Goal: Complete application form

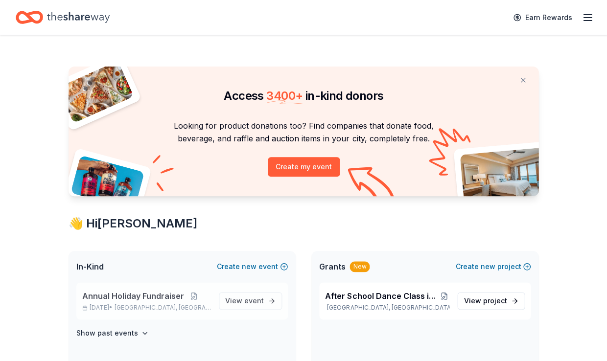
click at [144, 297] on span "Annual Holiday Fundraiser" at bounding box center [133, 296] width 102 height 12
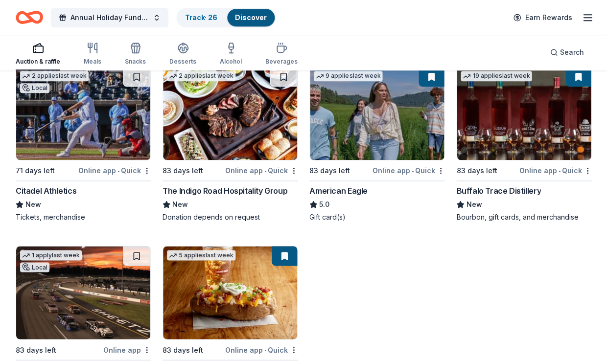
scroll to position [2190, 0]
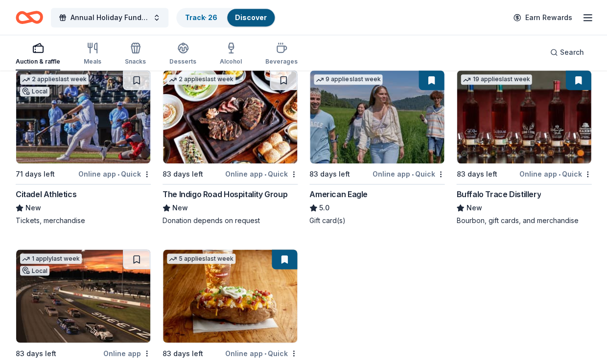
click at [248, 189] on div "The Indigo Road Hospitality Group" at bounding box center [225, 195] width 125 height 12
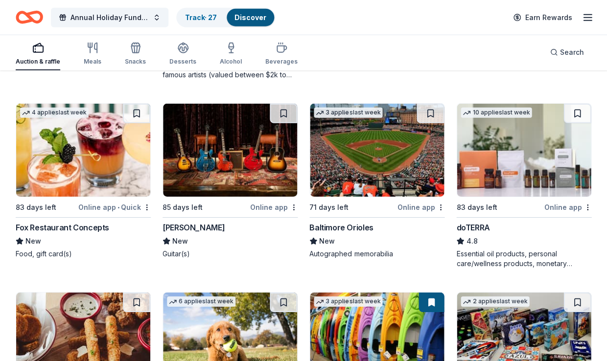
scroll to position [3271, 0]
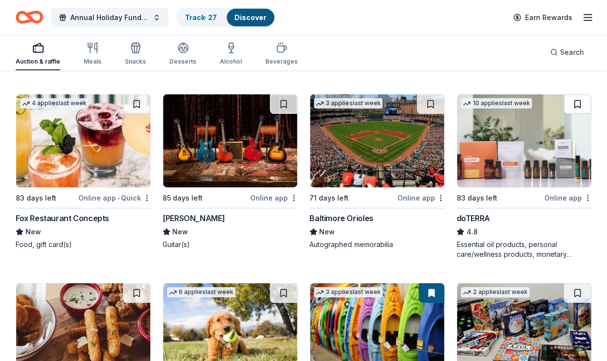
click at [295, 95] on button at bounding box center [577, 105] width 27 height 20
click at [295, 95] on button at bounding box center [578, 105] width 25 height 20
click at [295, 127] on img at bounding box center [524, 141] width 134 height 93
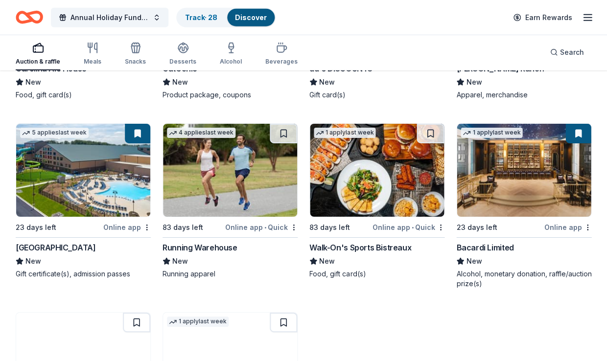
scroll to position [3989, 0]
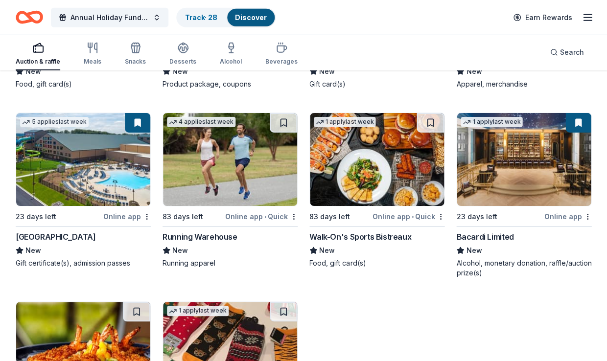
click at [136, 113] on button at bounding box center [137, 123] width 25 height 20
click at [65, 231] on div "[GEOGRAPHIC_DATA]" at bounding box center [56, 237] width 80 height 12
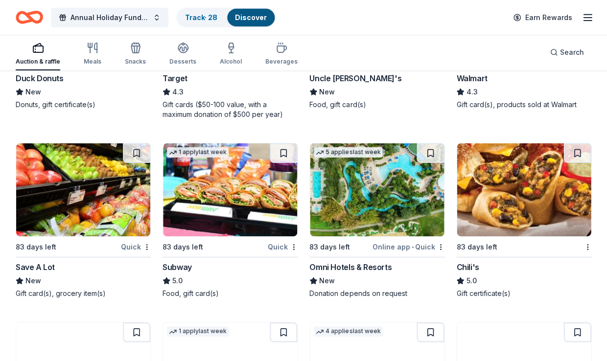
scroll to position [6186, 0]
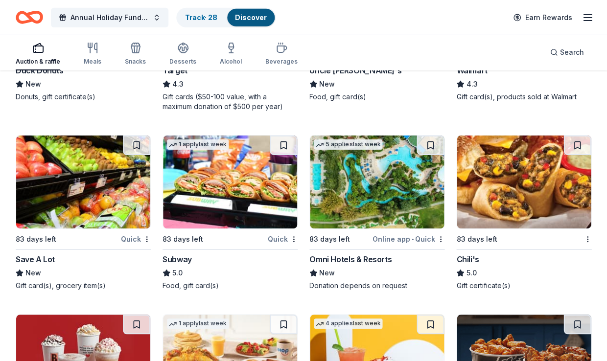
click at [295, 184] on img at bounding box center [377, 182] width 134 height 93
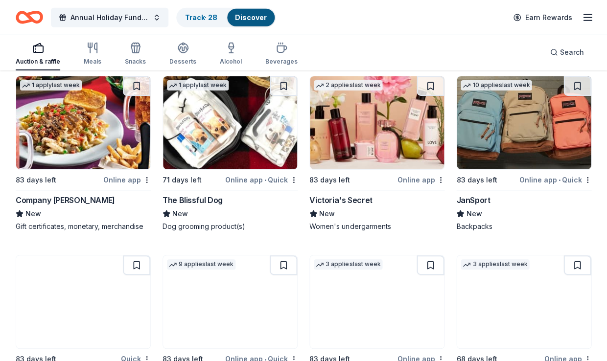
scroll to position [7550, 0]
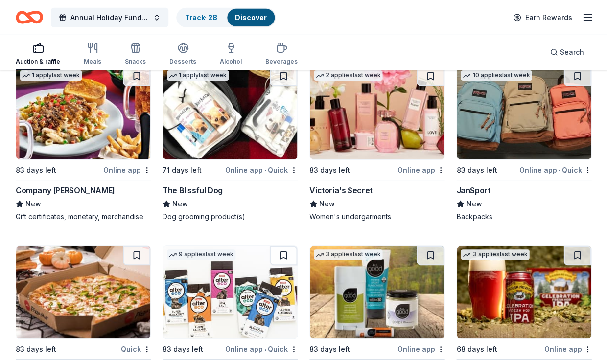
click at [295, 127] on img at bounding box center [377, 113] width 134 height 93
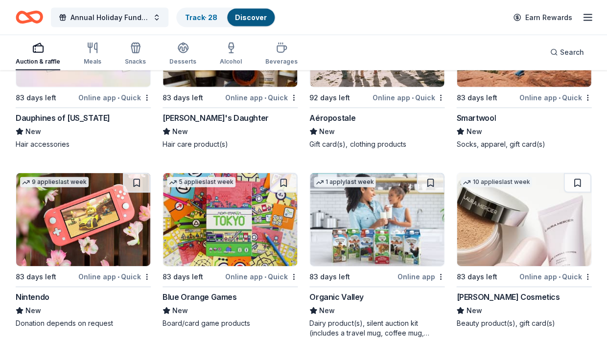
scroll to position [9486, 0]
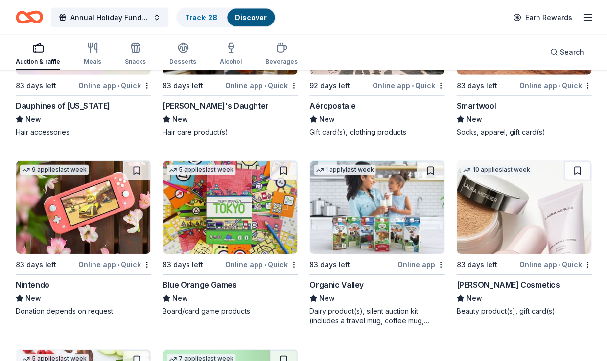
click at [116, 193] on img at bounding box center [83, 207] width 134 height 93
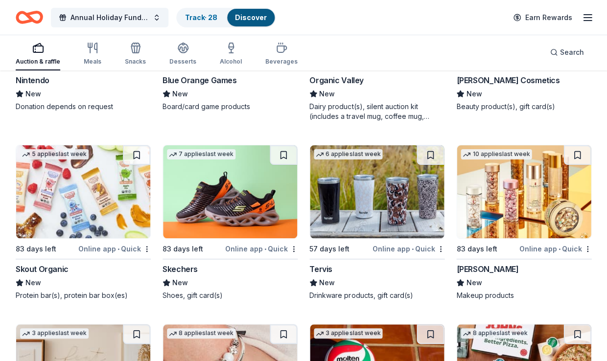
scroll to position [9666, 0]
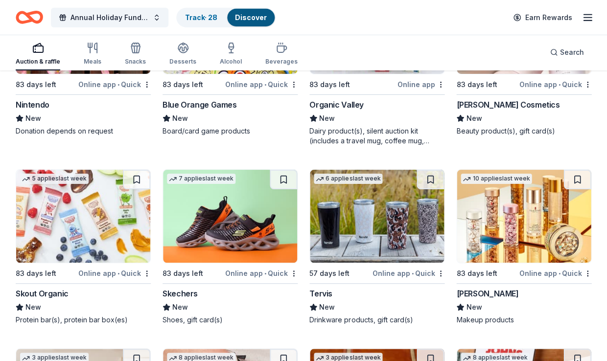
click at [251, 227] on img at bounding box center [230, 216] width 134 height 93
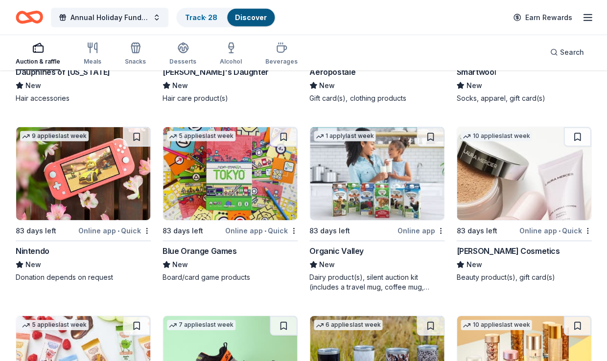
scroll to position [9410, 0]
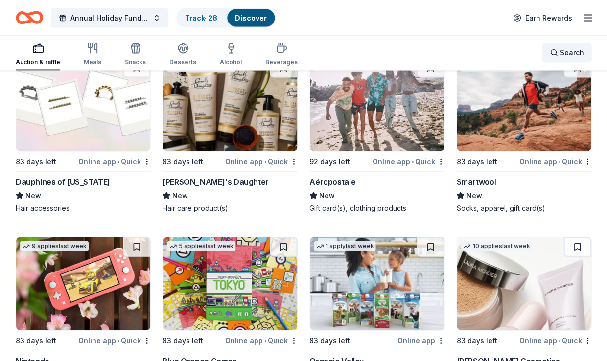
click at [295, 53] on div "Search" at bounding box center [567, 53] width 34 height 12
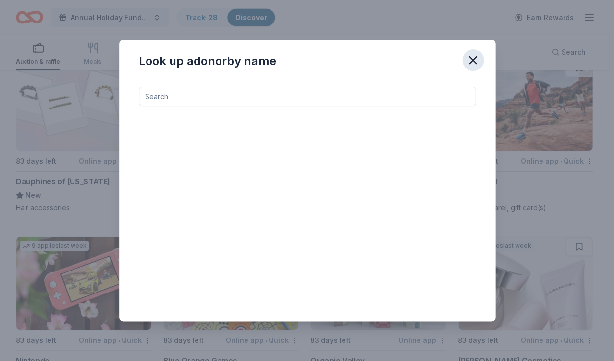
click at [295, 61] on icon "button" at bounding box center [473, 60] width 14 height 14
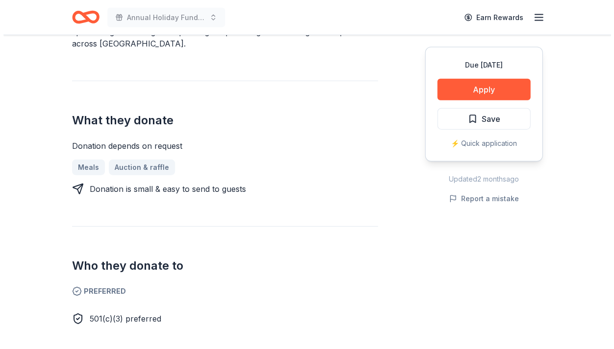
scroll to position [317, 0]
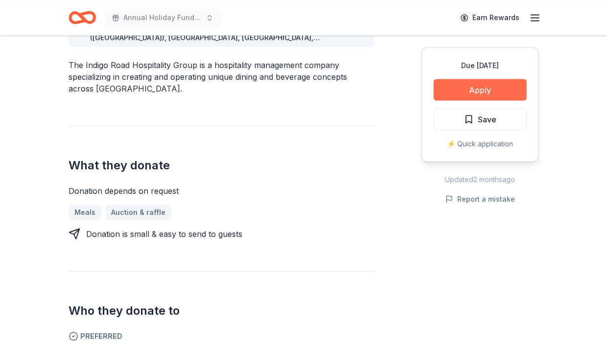
click at [500, 92] on button "Apply" at bounding box center [479, 90] width 93 height 22
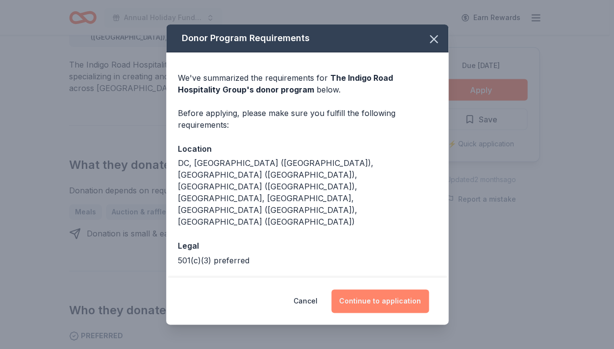
click at [372, 301] on button "Continue to application" at bounding box center [379, 301] width 97 height 24
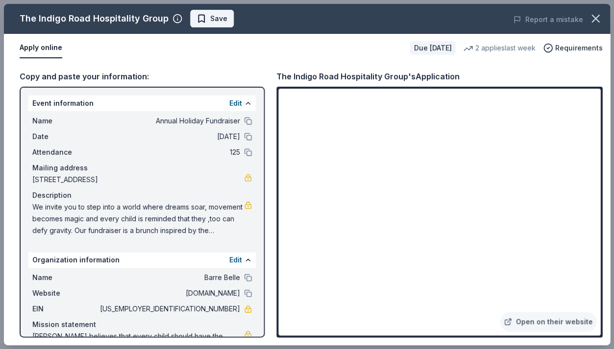
click at [216, 16] on span "Save" at bounding box center [218, 19] width 17 height 12
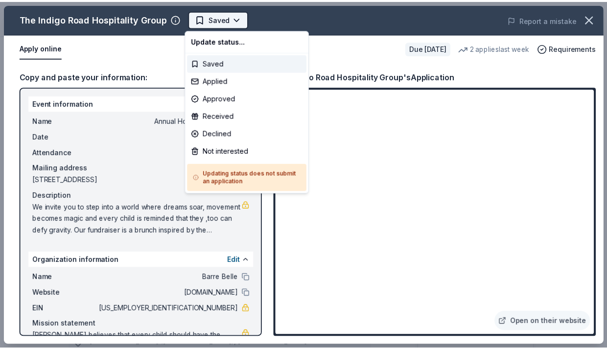
scroll to position [0, 0]
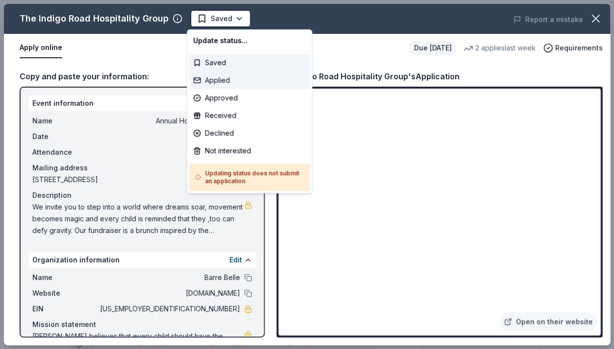
click at [222, 79] on div "Applied" at bounding box center [249, 81] width 120 height 18
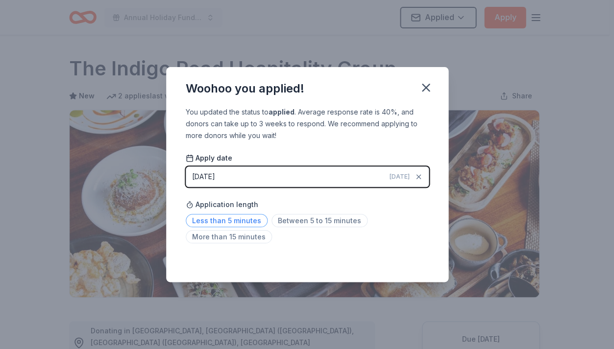
click at [219, 219] on span "Less than 5 minutes" at bounding box center [227, 220] width 82 height 13
click at [424, 88] on icon "button" at bounding box center [425, 87] width 7 height 7
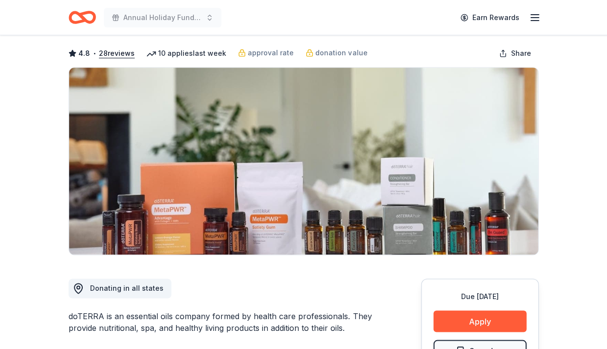
scroll to position [30, 0]
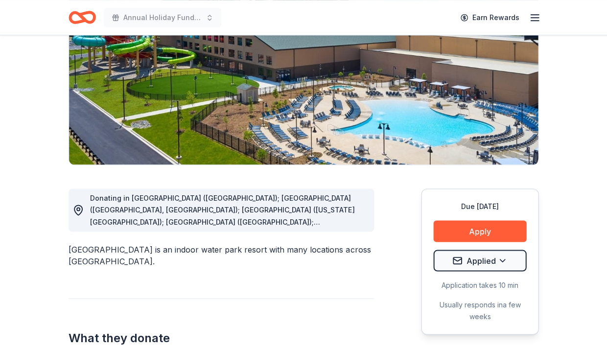
scroll to position [202, 0]
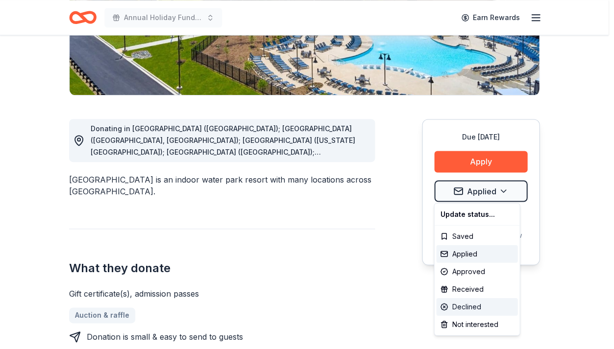
click at [478, 309] on div "Declined" at bounding box center [476, 307] width 81 height 18
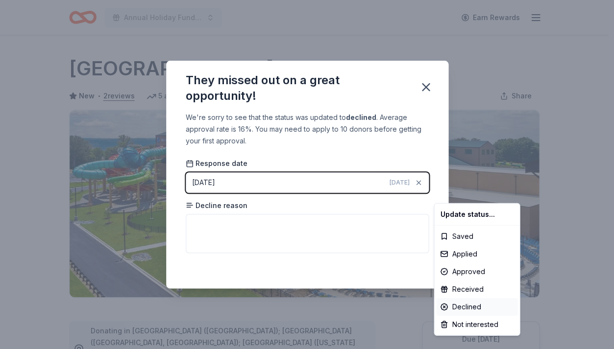
click at [324, 240] on html "Annual Holiday Fundraiser Earn Rewards Due in 23 days Share Great Wolf Lodge Ne…" at bounding box center [307, 174] width 614 height 349
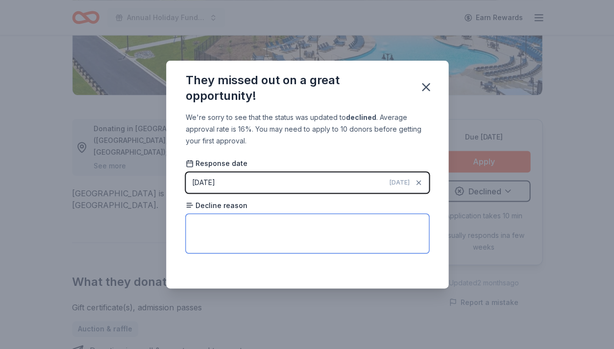
click at [271, 227] on textarea at bounding box center [307, 233] width 243 height 39
type textarea "Many applicants"
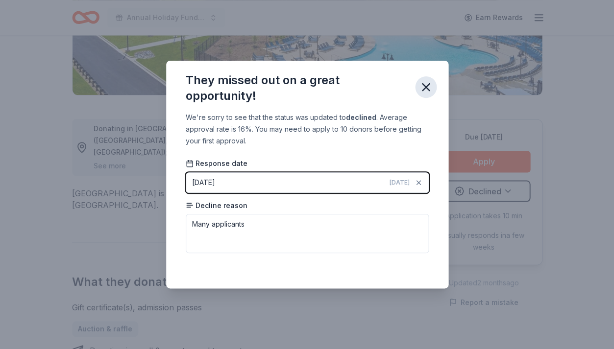
click at [428, 86] on icon "button" at bounding box center [426, 87] width 14 height 14
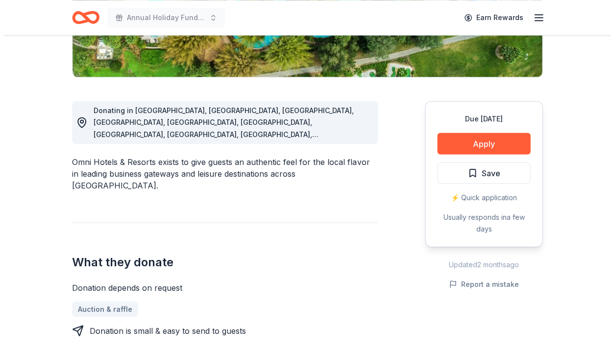
scroll to position [222, 0]
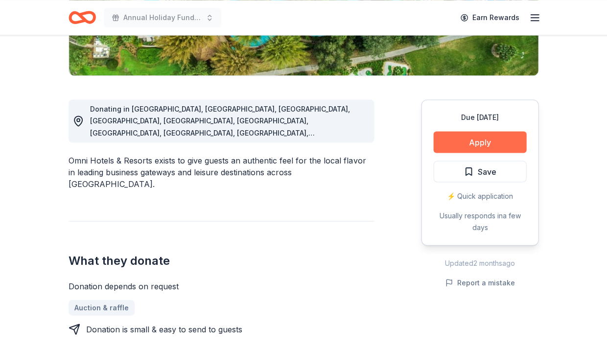
click at [512, 143] on button "Apply" at bounding box center [479, 142] width 93 height 22
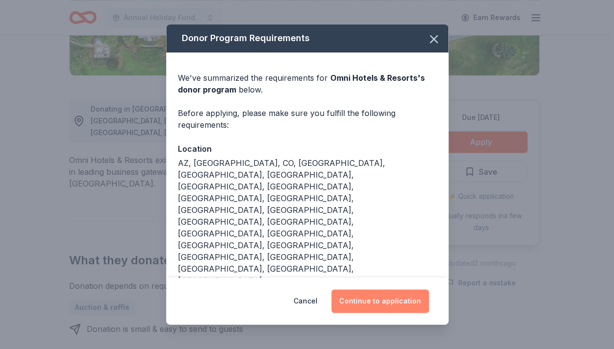
click at [394, 300] on button "Continue to application" at bounding box center [379, 301] width 97 height 24
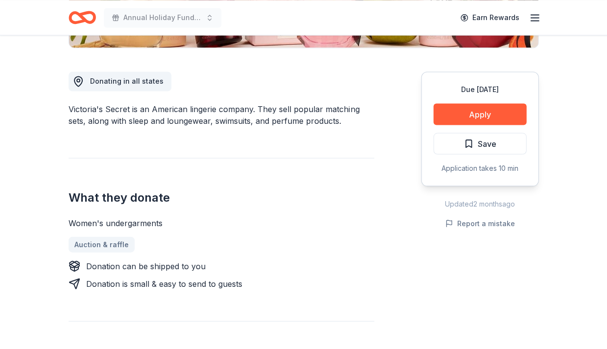
scroll to position [252, 0]
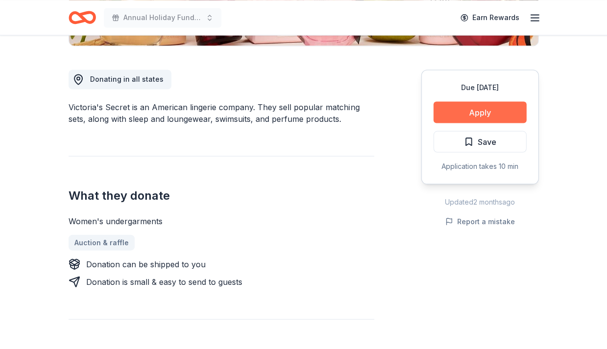
click at [496, 114] on button "Apply" at bounding box center [479, 112] width 93 height 22
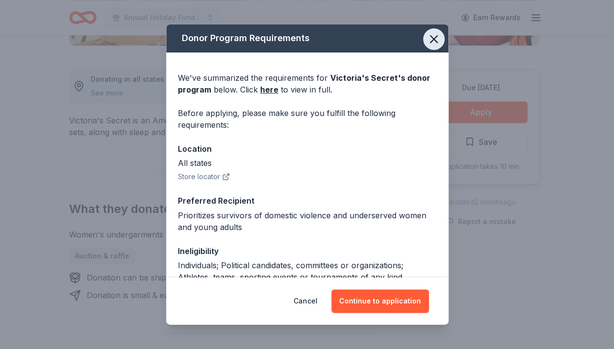
click at [427, 42] on icon "button" at bounding box center [434, 39] width 14 height 14
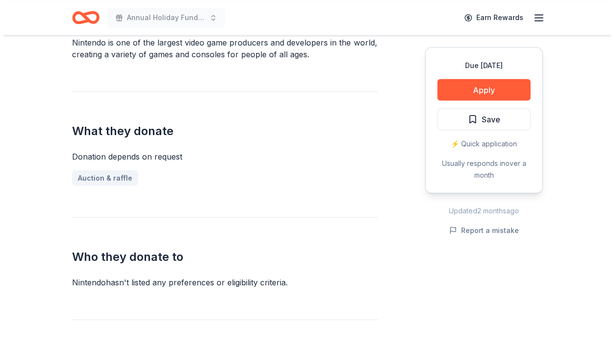
scroll to position [318, 0]
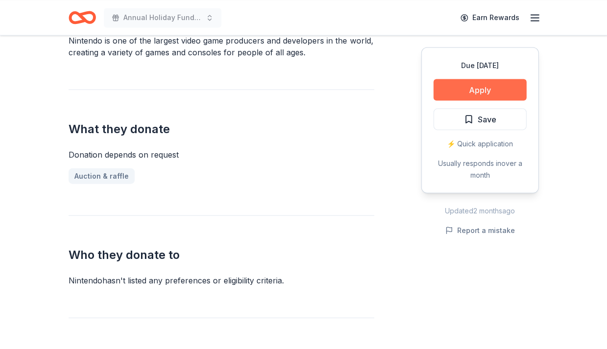
click at [483, 85] on button "Apply" at bounding box center [479, 90] width 93 height 22
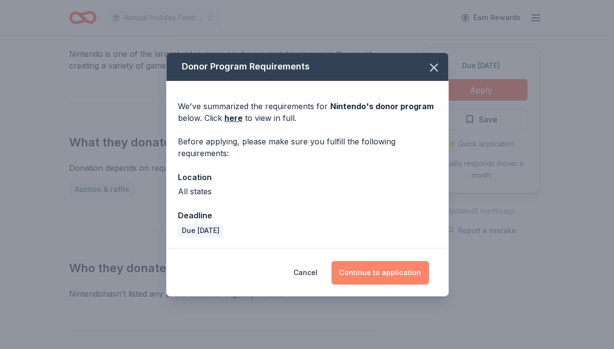
click at [399, 271] on button "Continue to application" at bounding box center [379, 273] width 97 height 24
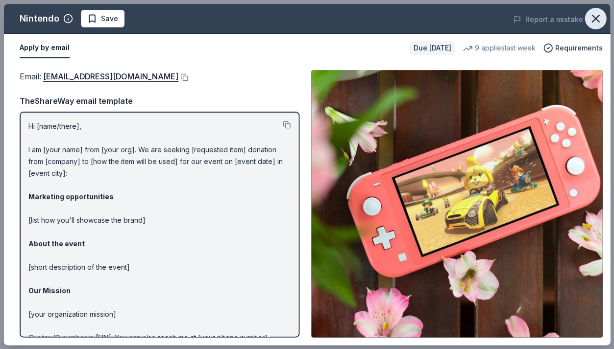
click at [593, 22] on icon "button" at bounding box center [595, 19] width 14 height 14
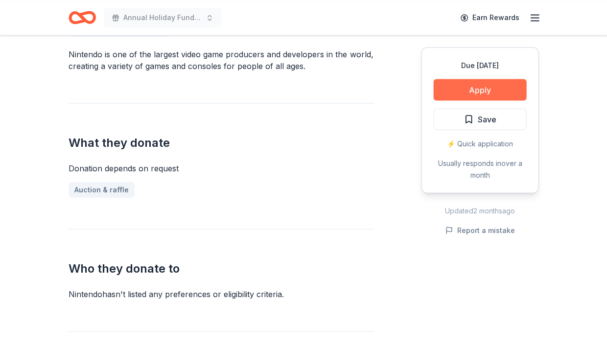
click at [499, 91] on button "Apply" at bounding box center [479, 90] width 93 height 22
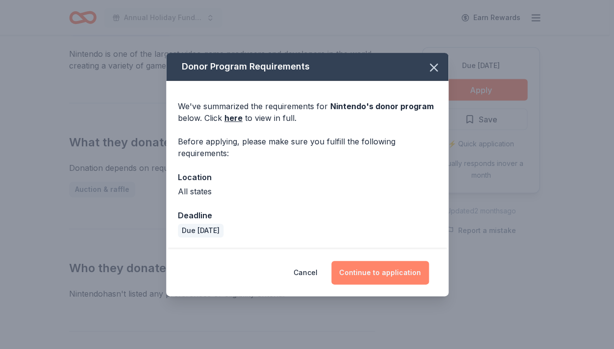
click at [388, 270] on button "Continue to application" at bounding box center [379, 273] width 97 height 24
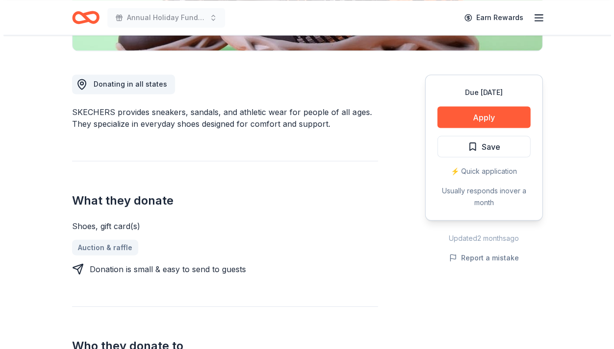
scroll to position [248, 0]
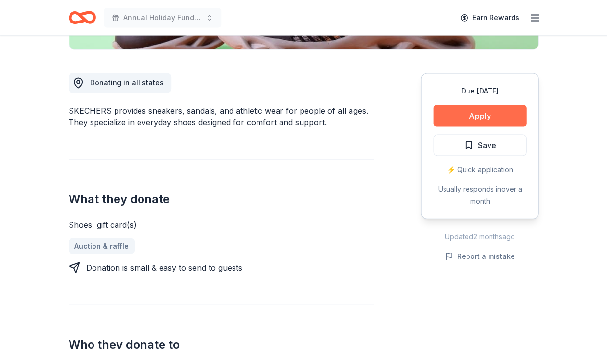
click at [477, 120] on button "Apply" at bounding box center [479, 116] width 93 height 22
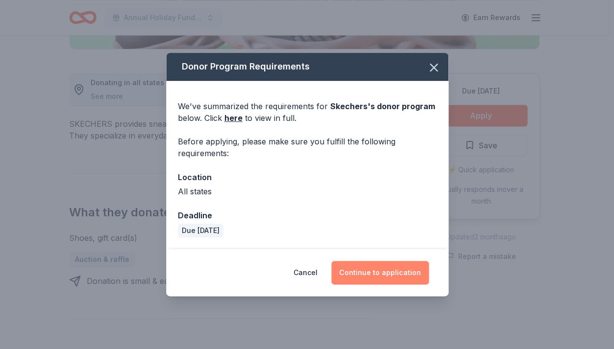
click at [395, 275] on button "Continue to application" at bounding box center [379, 273] width 97 height 24
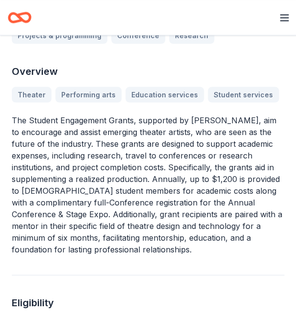
scroll to position [132, 0]
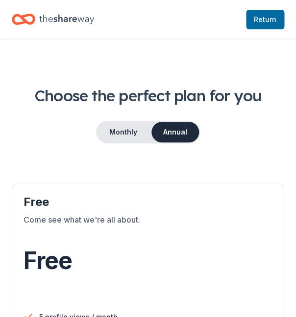
click at [59, 19] on icon "Home" at bounding box center [66, 19] width 55 height 9
click at [262, 20] on span "Return to TheShareWay" at bounding box center [265, 20] width 23 height 12
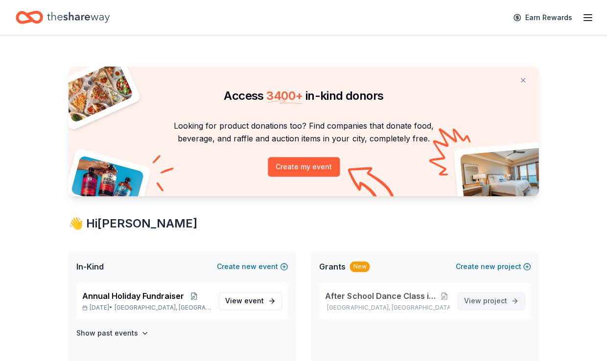
click at [295, 299] on span "View project" at bounding box center [485, 301] width 43 height 12
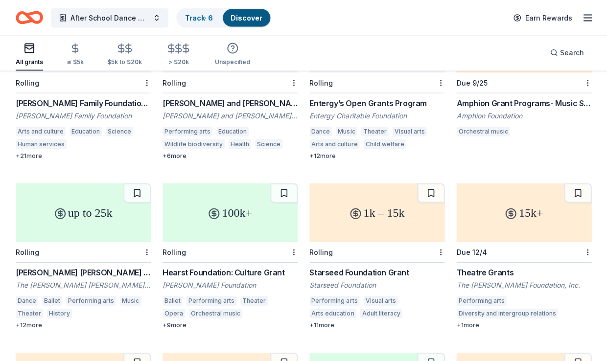
scroll to position [181, 0]
